Goal: Answer question/provide support: Answer question/provide support

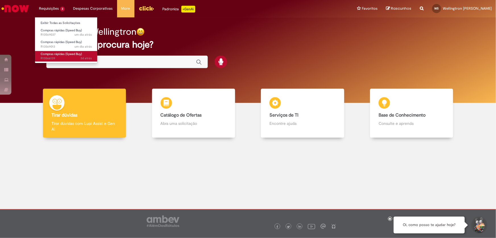
click at [54, 56] on span "3d atrás 3 dias atrás R13566139" at bounding box center [66, 58] width 51 height 5
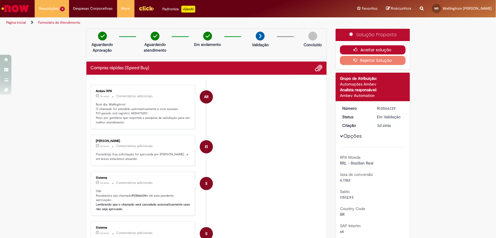
click at [374, 48] on button "Aceitar solução" at bounding box center [373, 49] width 66 height 9
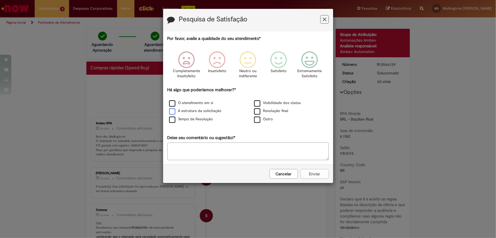
click at [172, 111] on label "A estrutura da solicitação" at bounding box center [195, 110] width 53 height 5
drag, startPoint x: 313, startPoint y: 63, endPoint x: 310, endPoint y: 81, distance: 18.5
click at [313, 63] on icon "Feedback" at bounding box center [309, 59] width 21 height 17
click at [315, 176] on button "Enviar" at bounding box center [315, 174] width 28 height 10
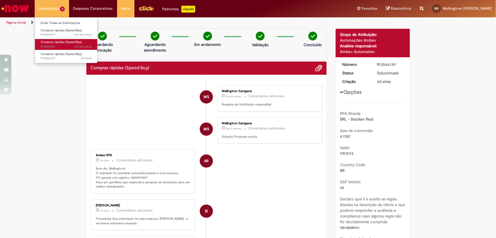
click at [46, 43] on span "Compras rápidas (Speed Buy)" at bounding box center [61, 42] width 41 height 4
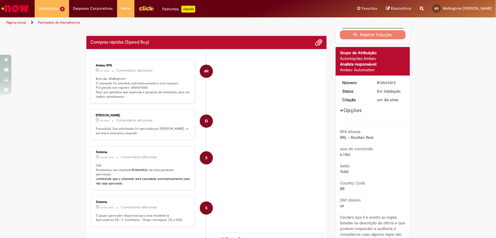
scroll to position [51, 0]
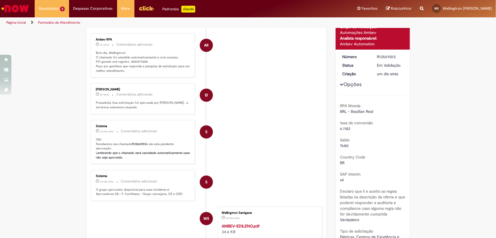
click at [242, 228] on strong "AMBEV-EDILENO.pdf" at bounding box center [241, 225] width 38 height 5
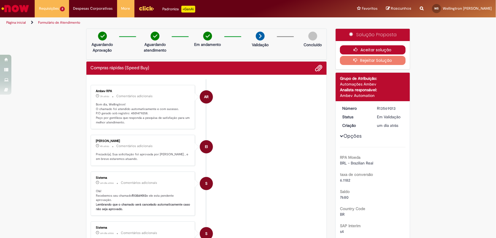
click at [363, 49] on button "Aceitar solução" at bounding box center [373, 49] width 66 height 9
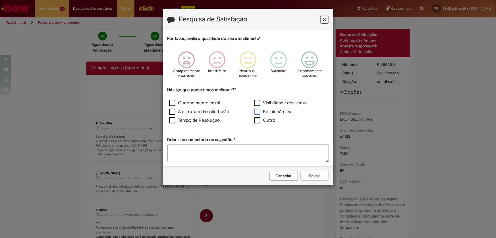
drag, startPoint x: 259, startPoint y: 113, endPoint x: 245, endPoint y: 112, distance: 14.2
click at [259, 112] on label "Resolução final" at bounding box center [274, 111] width 40 height 7
click at [173, 122] on label "Tempo de Resolução" at bounding box center [194, 120] width 51 height 7
click at [307, 66] on icon "Feedback" at bounding box center [309, 59] width 21 height 17
click at [315, 174] on button "Enviar" at bounding box center [315, 176] width 28 height 10
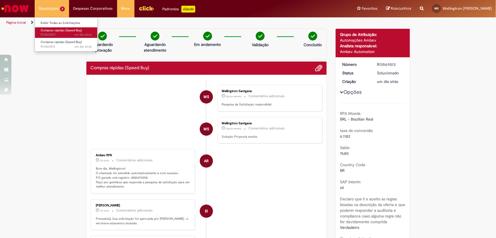
click at [50, 30] on span "Compras rápidas (Speed Buy)" at bounding box center [61, 30] width 41 height 4
